Goal: Task Accomplishment & Management: Complete application form

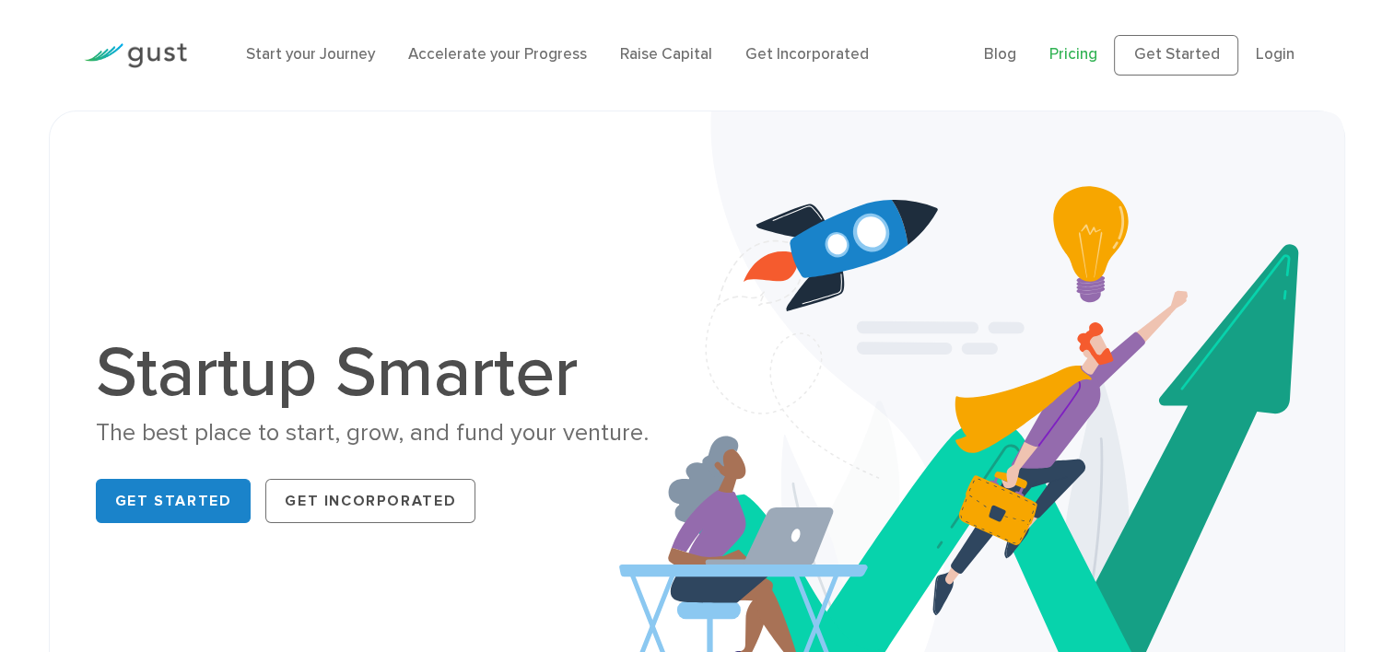
click at [1094, 48] on link "Pricing" at bounding box center [1073, 54] width 48 height 18
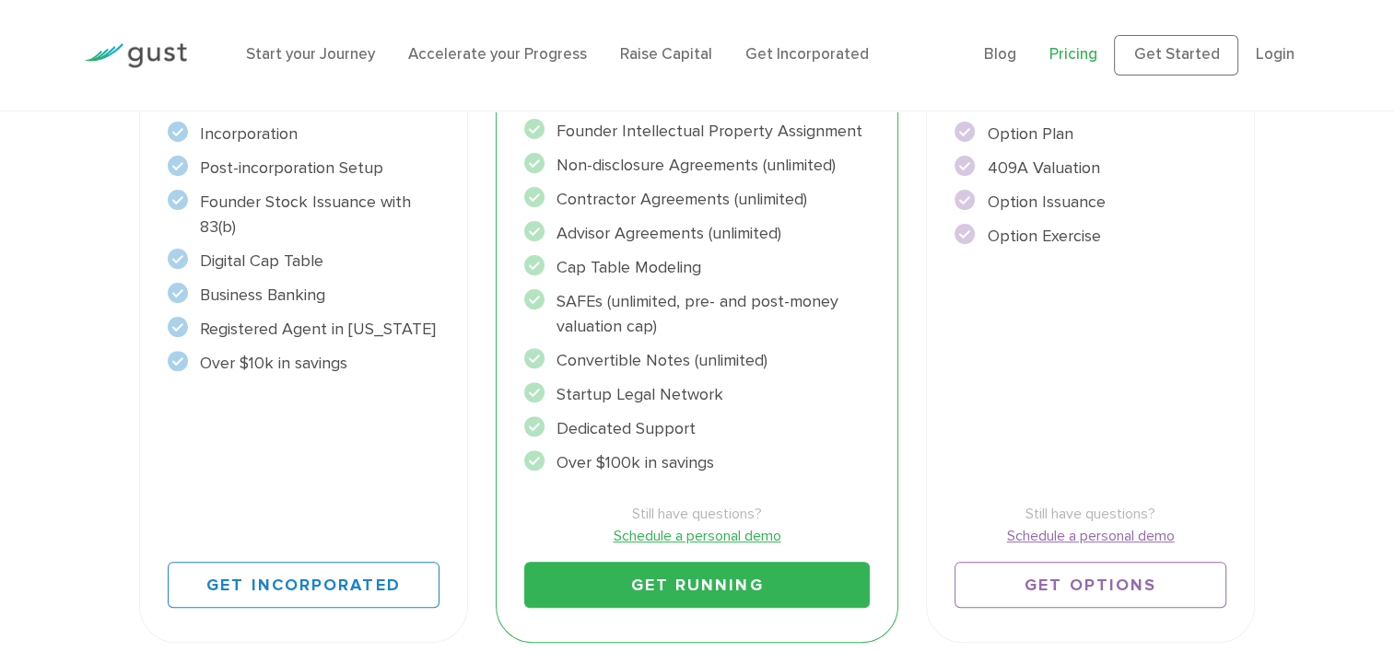
scroll to position [553, 0]
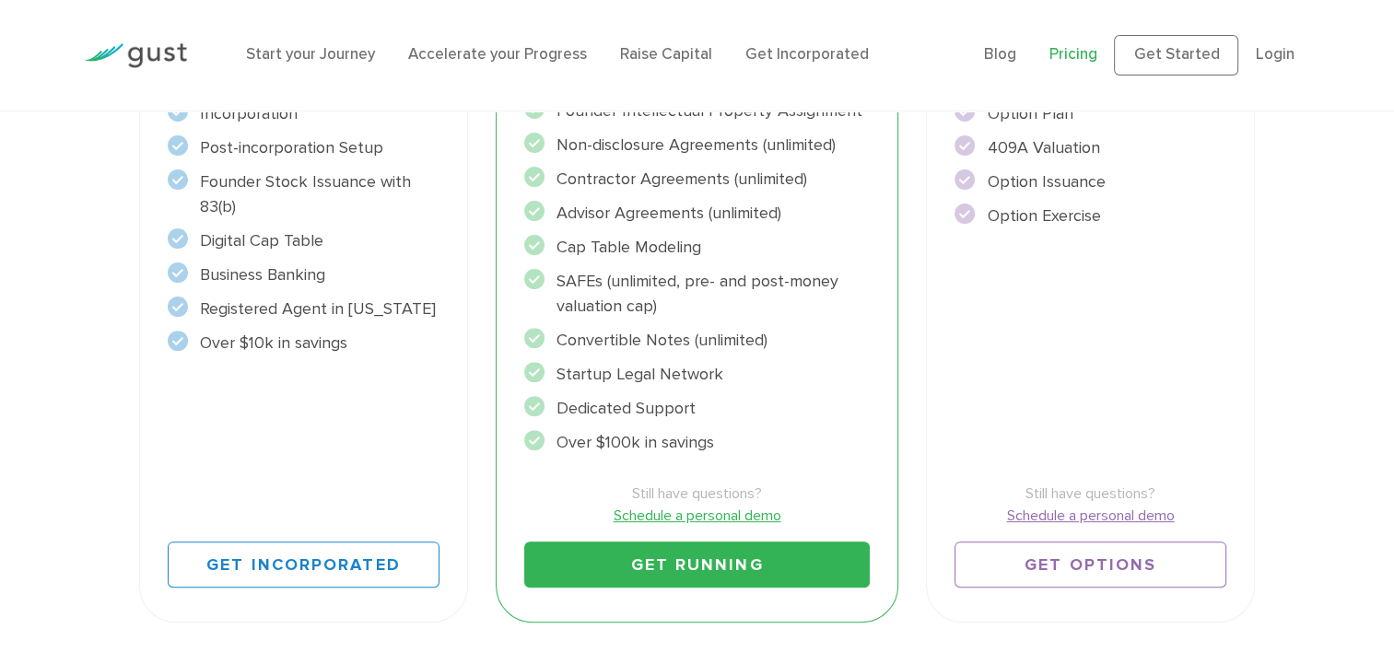
click at [748, 516] on link "Schedule a personal demo" at bounding box center [697, 516] width 346 height 22
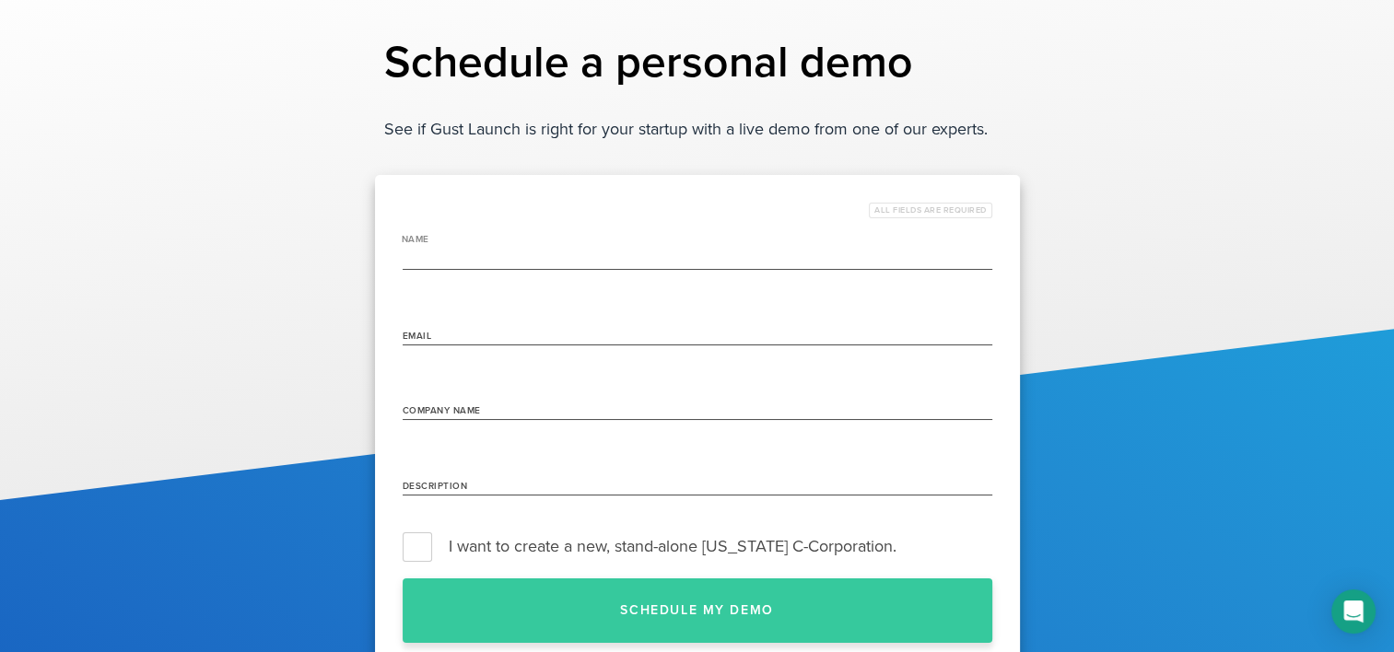
click at [486, 256] on input "name" at bounding box center [698, 255] width 590 height 29
type input "Katie Romanovich"
type input "kromanovich2000@gmail.com"
drag, startPoint x: 443, startPoint y: 258, endPoint x: 638, endPoint y: 261, distance: 194.4
click at [638, 261] on input "Katie Romanovich" at bounding box center [698, 255] width 590 height 29
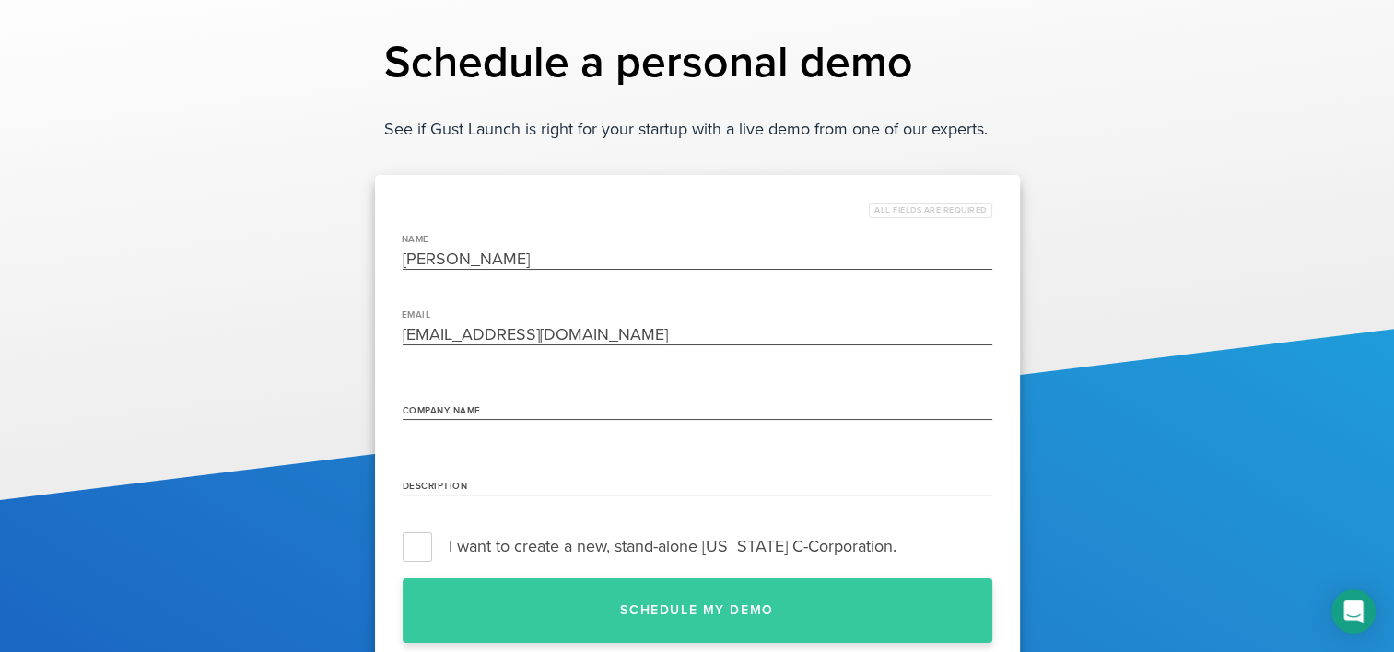
type input "Katie"
click at [403, 394] on div "Company Name" at bounding box center [698, 406] width 590 height 48
drag, startPoint x: 629, startPoint y: 335, endPoint x: 389, endPoint y: 330, distance: 240.5
click at [389, 330] on div "All fields are required Katie name kromanovich2000@gmail.com Email Company Name…" at bounding box center [697, 423] width 645 height 496
type input "[PERSON_NAME][EMAIL_ADDRESS][DOMAIN_NAME]"
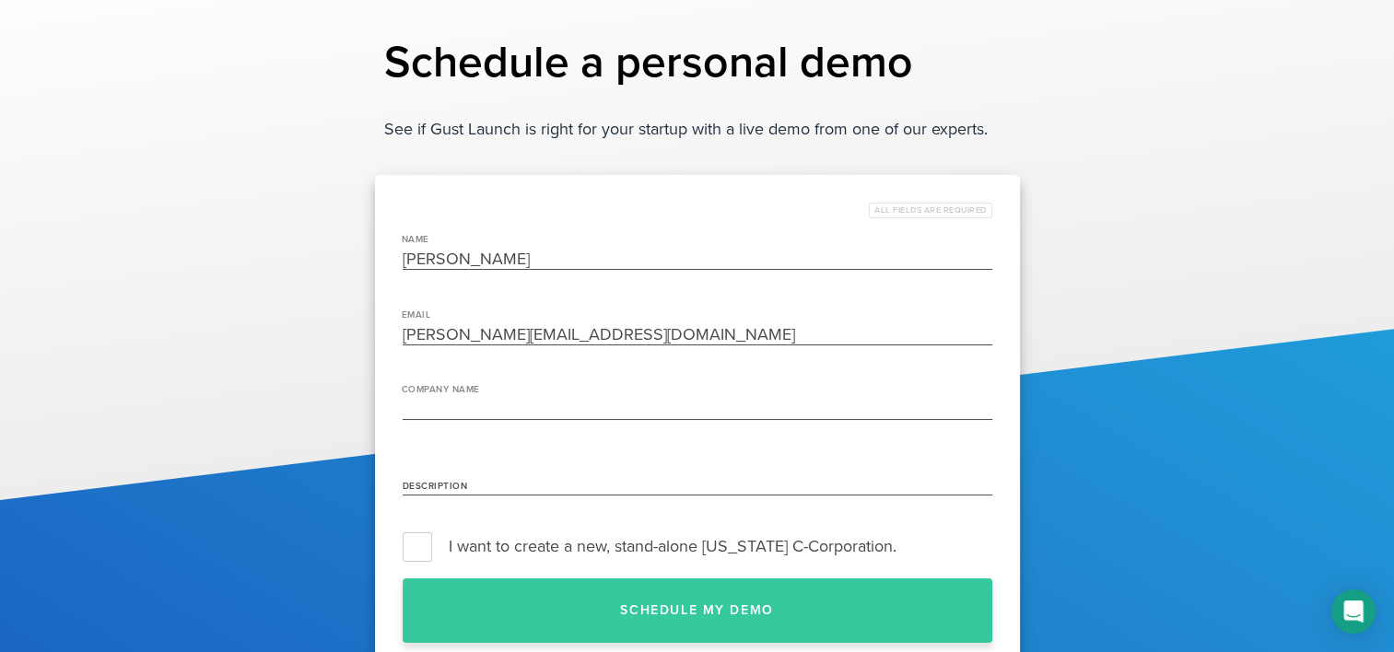
click at [495, 406] on input "Company Name" at bounding box center [698, 406] width 590 height 29
type input "Heel Tip Drip"
click at [451, 483] on div "Description" at bounding box center [698, 481] width 590 height 48
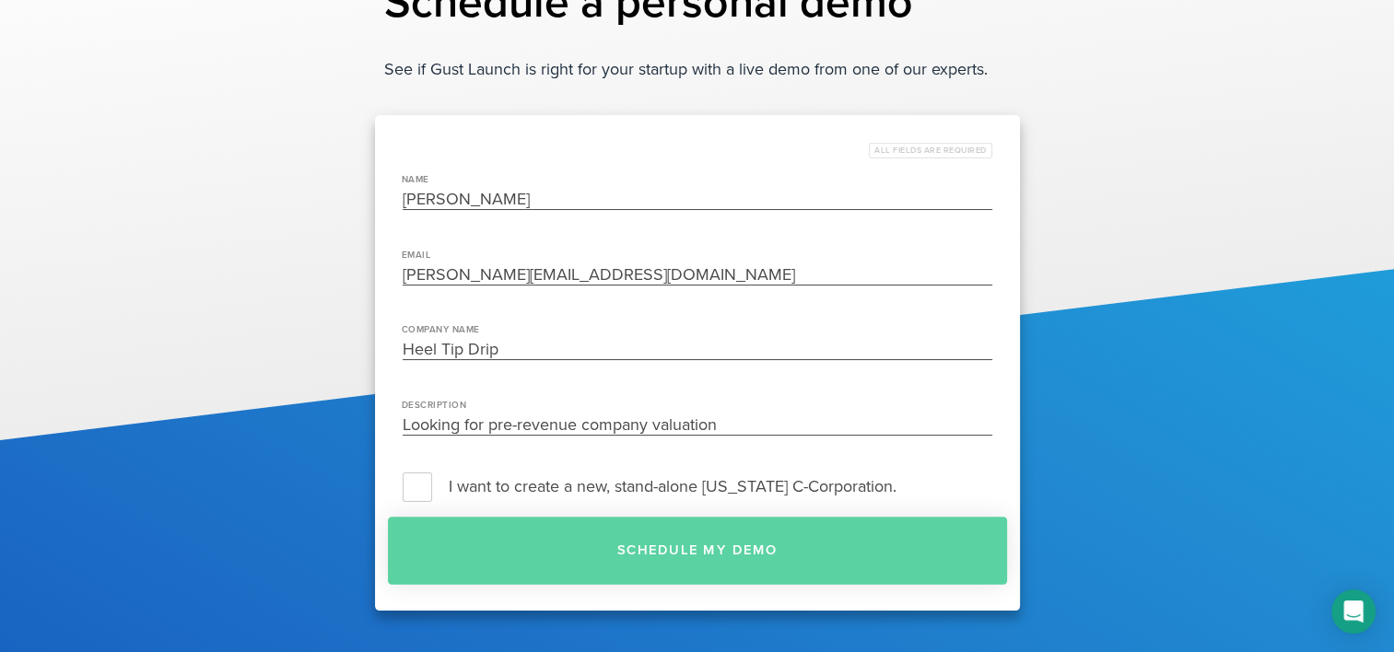
scroll to position [92, 0]
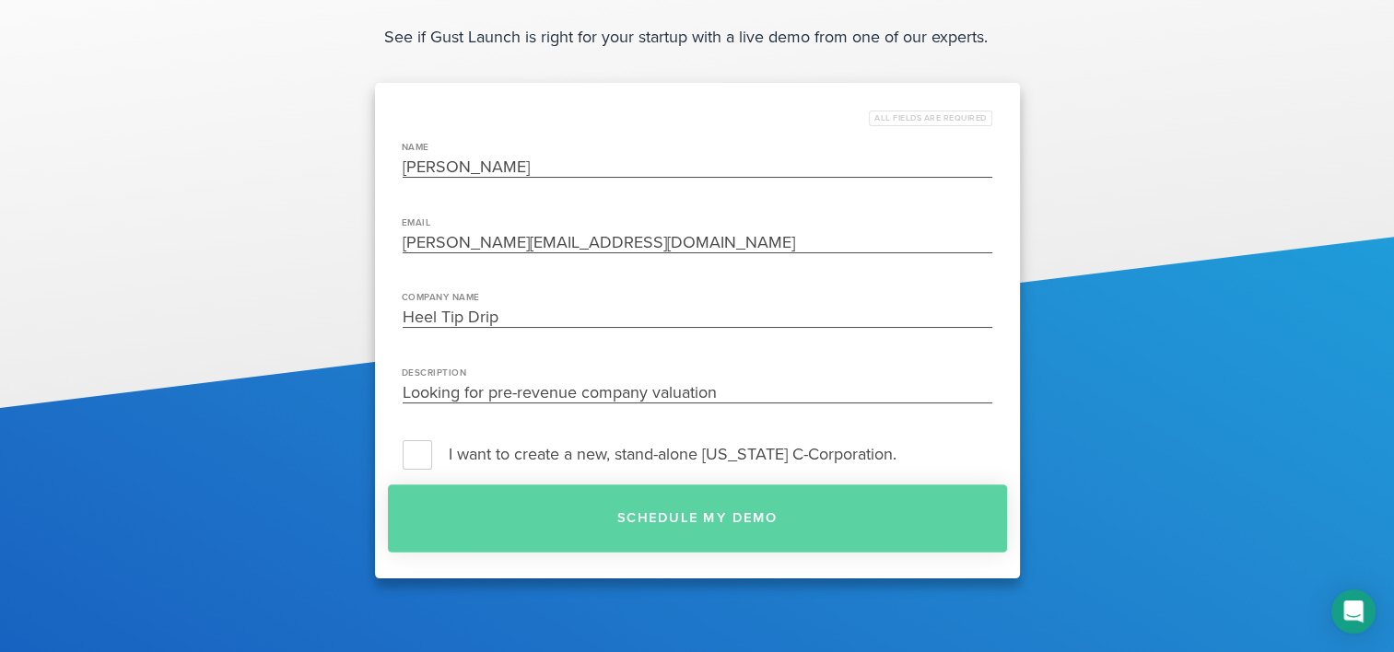
type input "Looking for pre-revenue company valuation"
click at [749, 508] on button "Schedule my demo" at bounding box center [697, 519] width 619 height 68
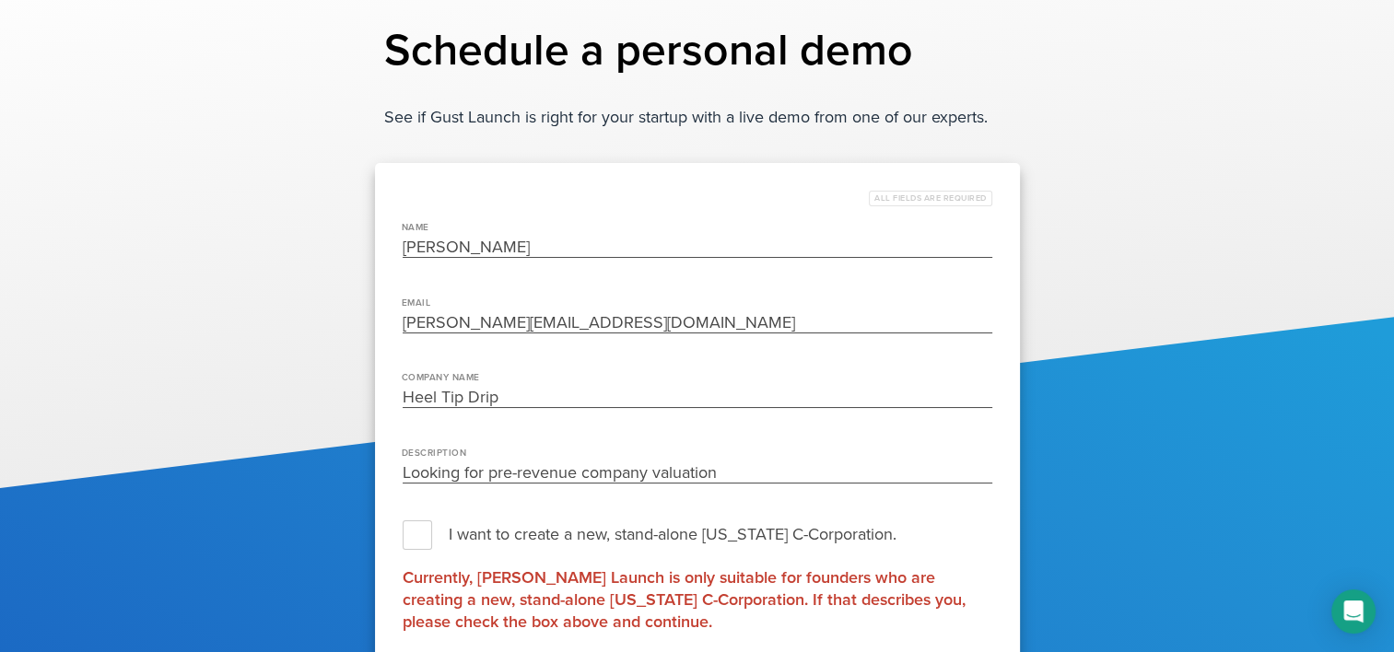
scroll to position [276, 0]
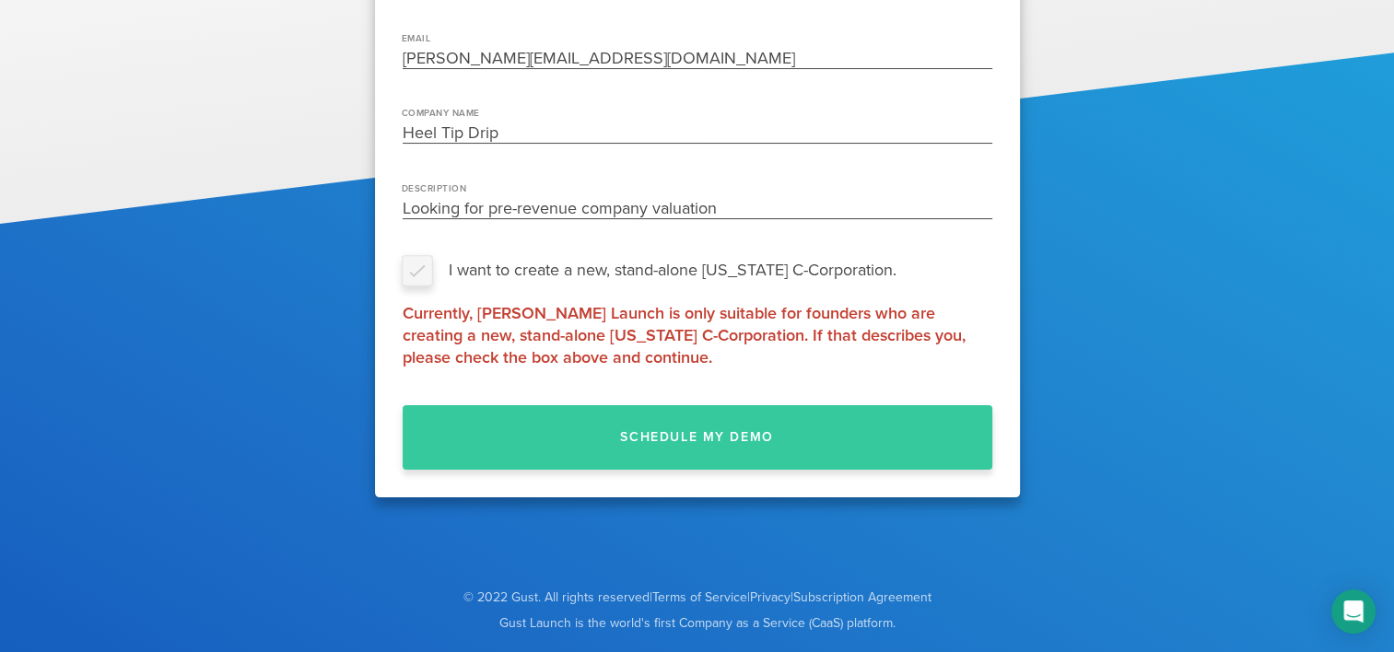
click at [409, 271] on label "I want to create a new, stand-alone [US_STATE] C-Corporation." at bounding box center [698, 270] width 590 height 28
click at [992, 270] on input "I want to create a new, stand-alone Delaware C-Corporation." at bounding box center [992, 270] width 0 height 0
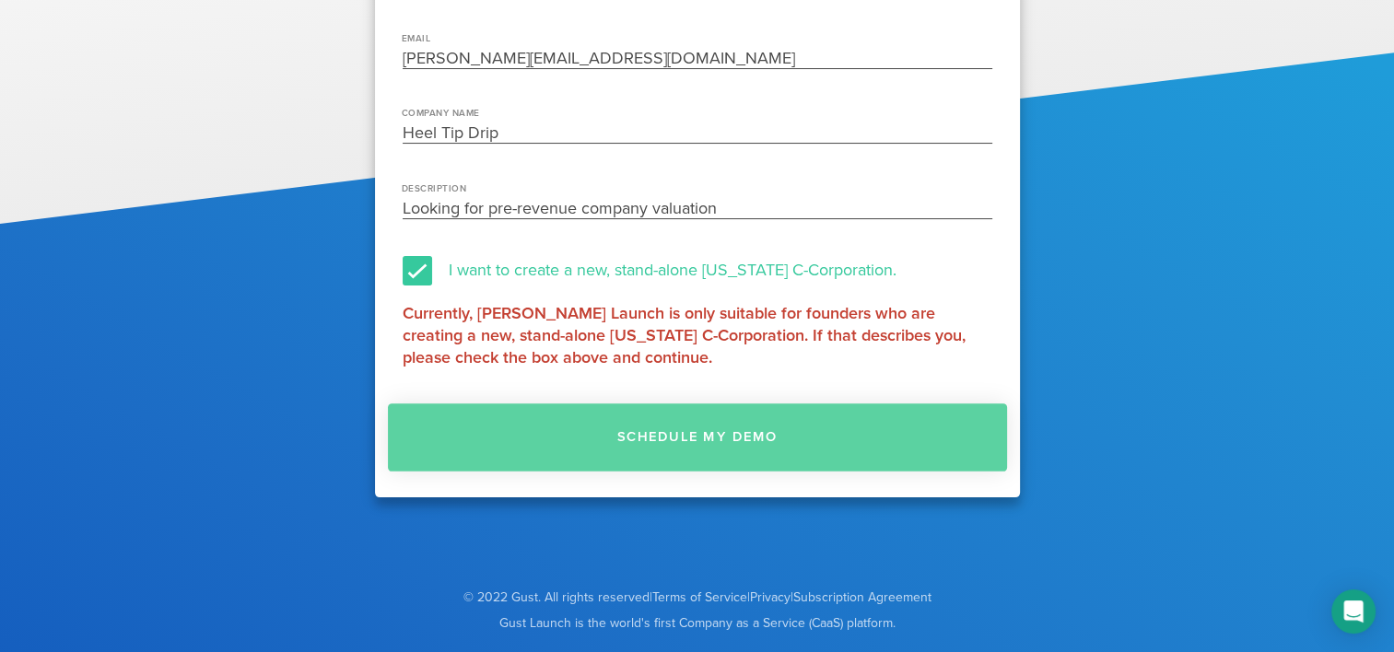
click at [747, 439] on button "Schedule my demo" at bounding box center [697, 438] width 619 height 68
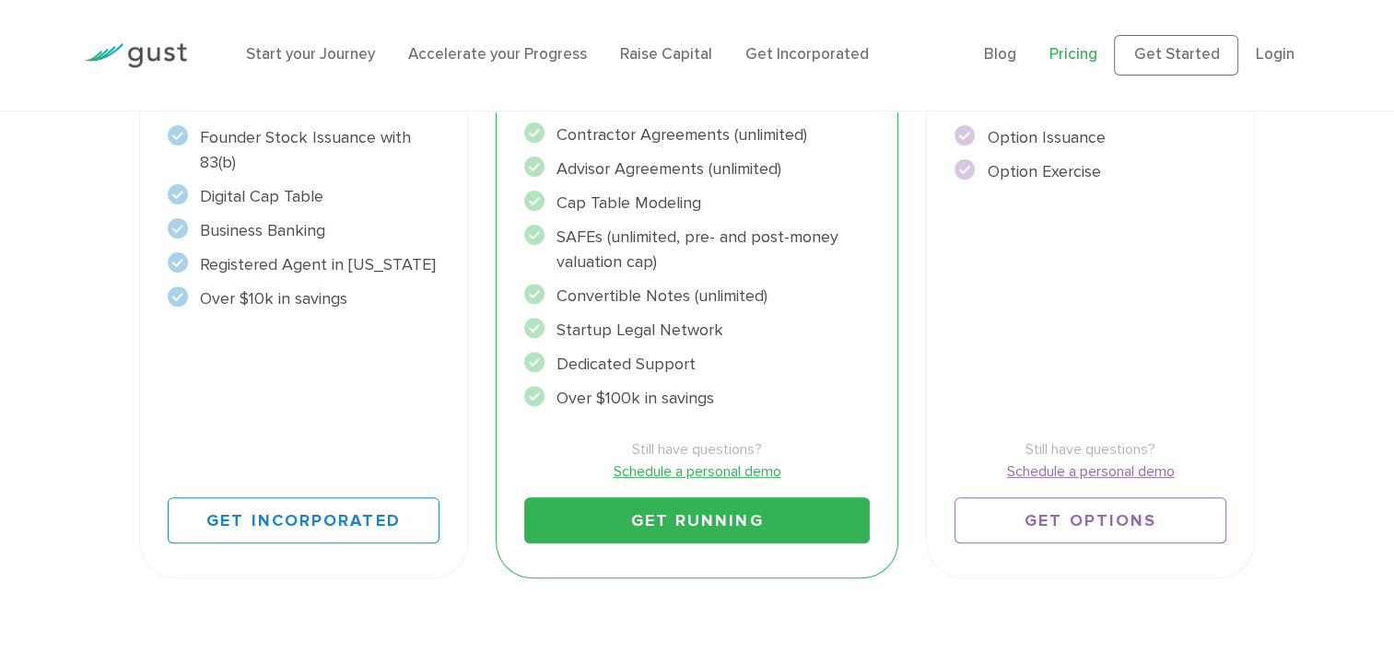
scroll to position [737, 0]
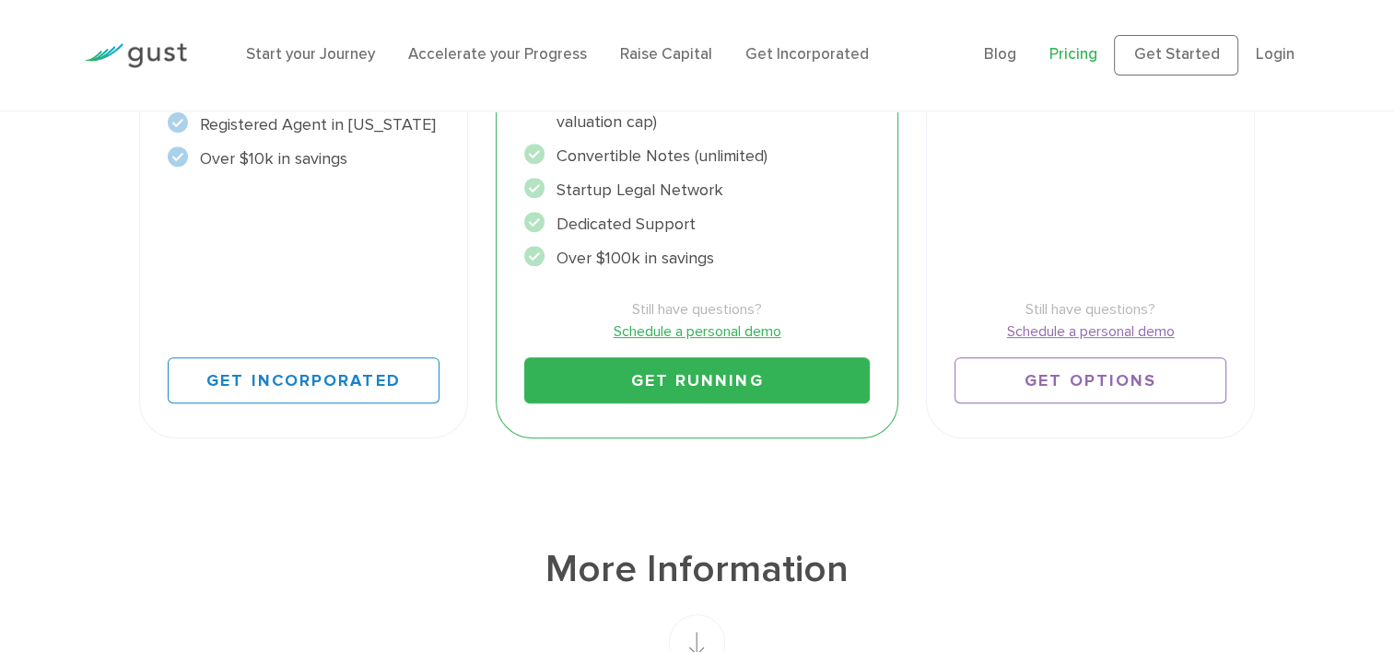
click at [785, 386] on link "Get Running" at bounding box center [697, 380] width 346 height 46
click at [710, 330] on link "Schedule a personal demo" at bounding box center [697, 332] width 346 height 22
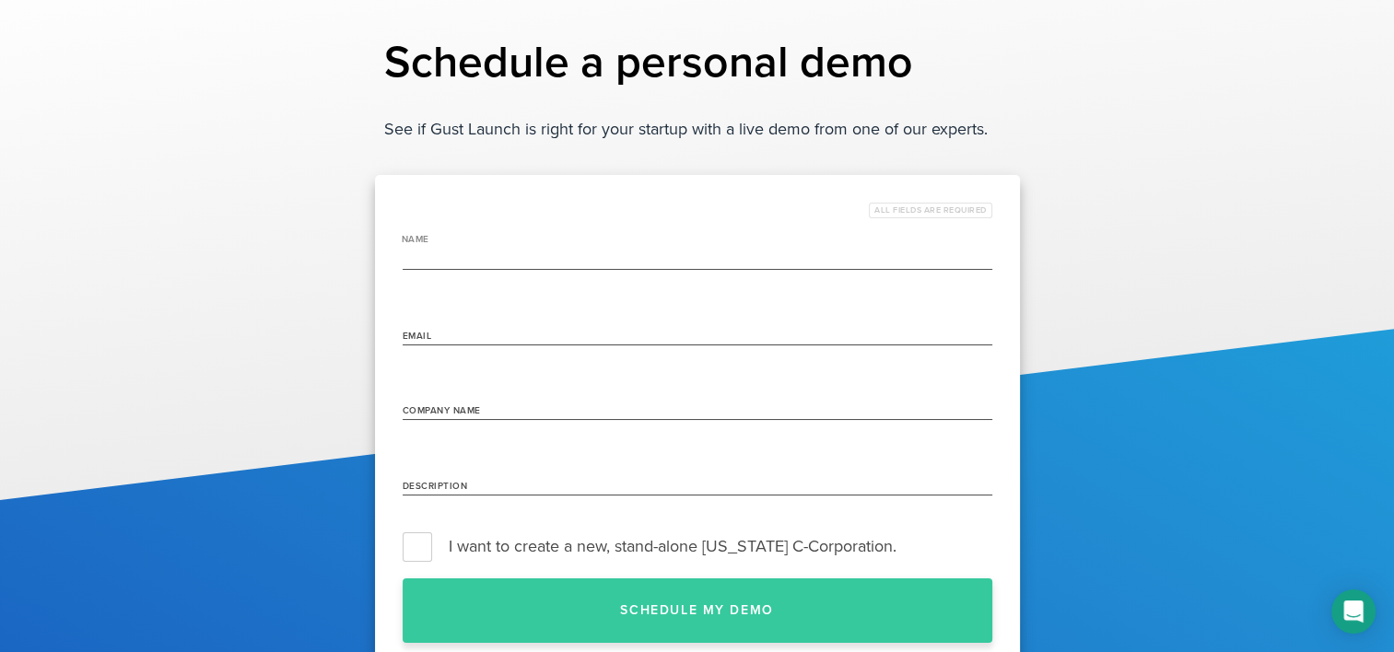
click at [516, 247] on input "name" at bounding box center [698, 255] width 590 height 29
type input "[PERSON_NAME]"
type input "[PERSON_NAME][EMAIL_ADDRESS][DOMAIN_NAME]"
type input "Heel Tip Drip"
type input "Looking for pre-revenue company valuation"
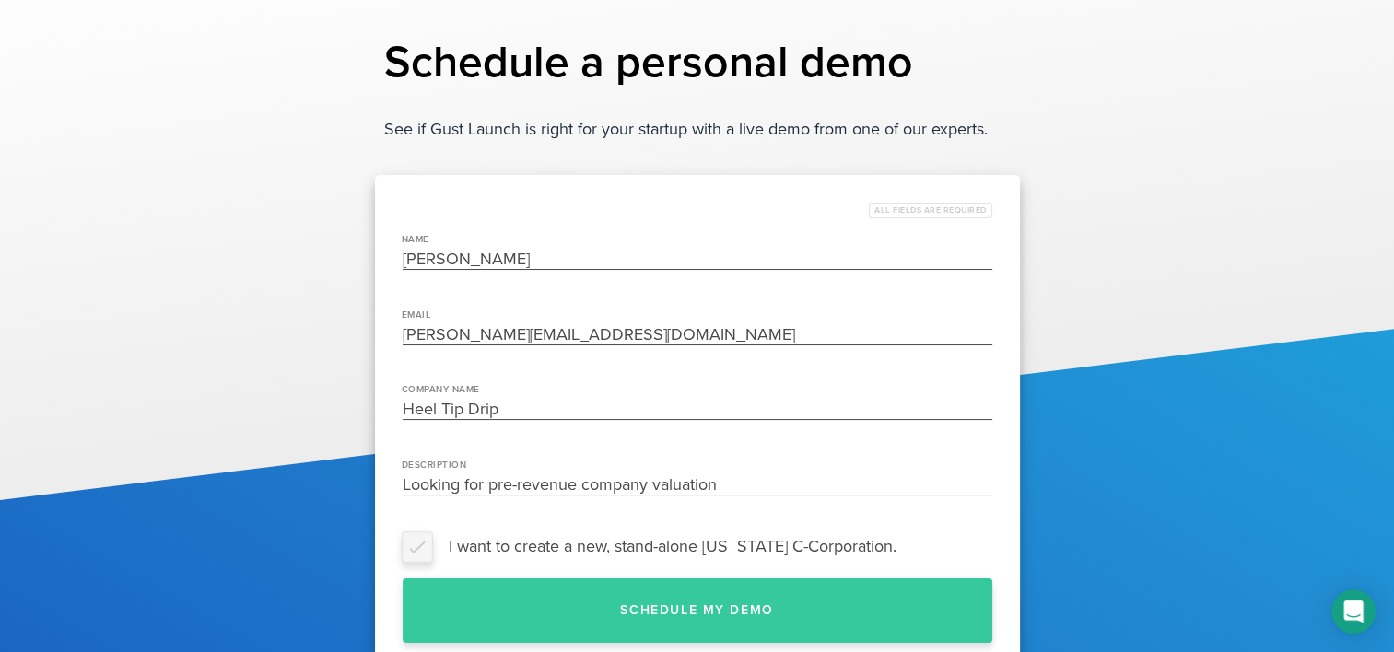
click at [424, 543] on label "I want to create a new, stand-alone [US_STATE] C-Corporation." at bounding box center [698, 546] width 590 height 28
click at [992, 546] on input "I want to create a new, stand-alone [US_STATE] C-Corporation." at bounding box center [992, 546] width 0 height 0
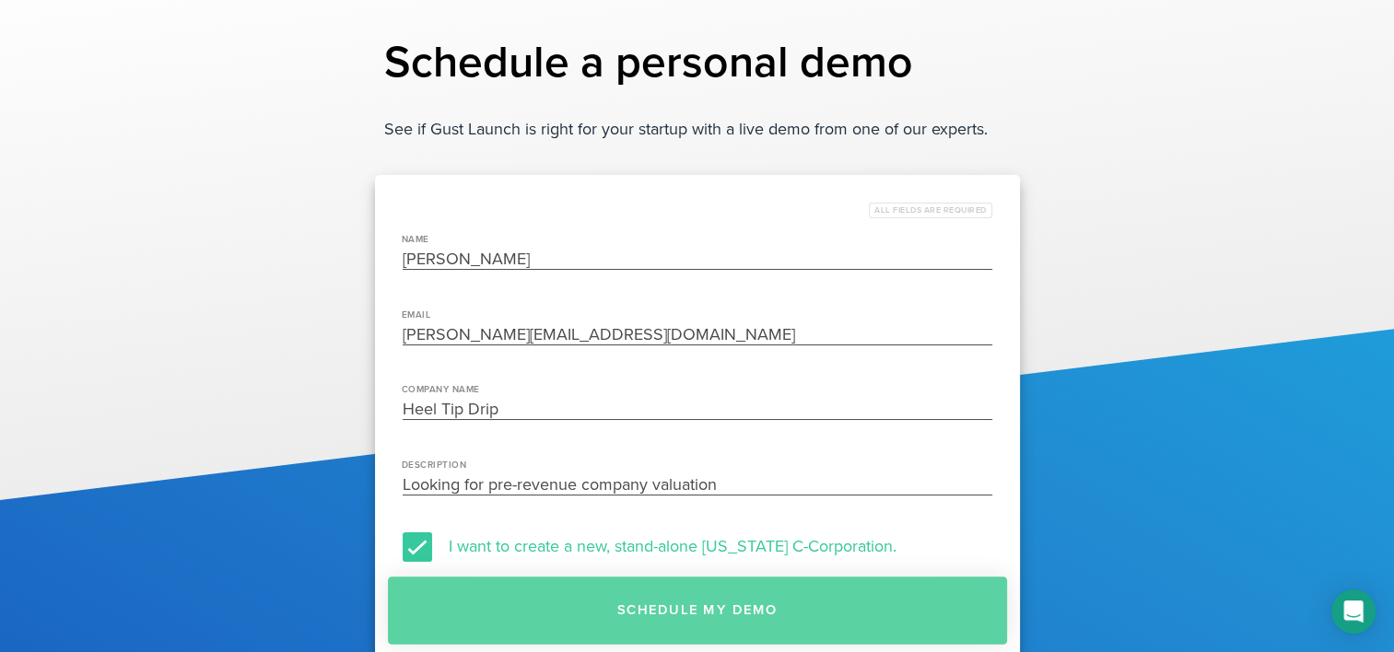
click at [708, 608] on button "Schedule my demo" at bounding box center [697, 611] width 619 height 68
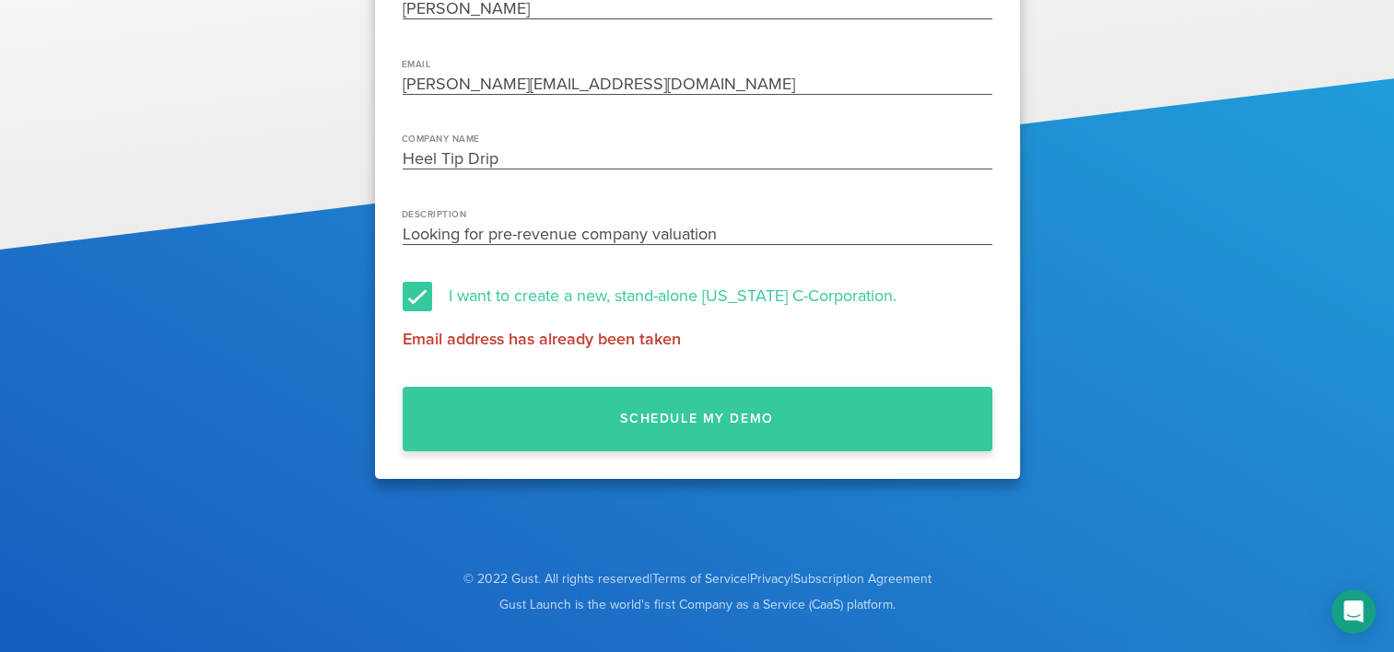
scroll to position [266, 0]
